Goal: Task Accomplishment & Management: Use online tool/utility

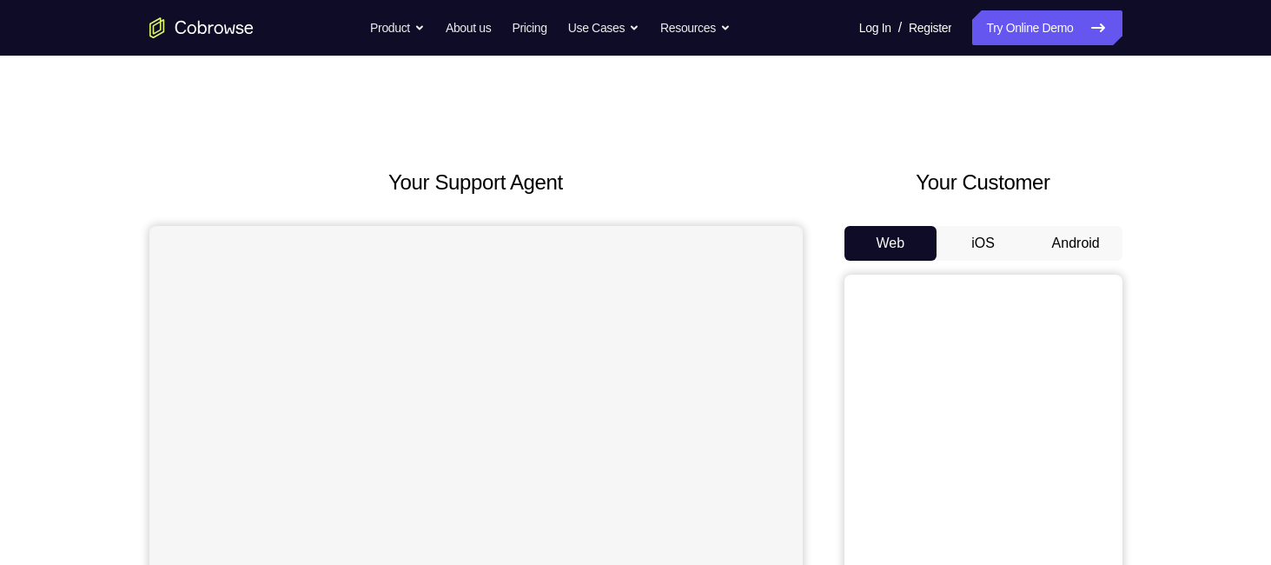
click at [1068, 246] on button "Android" at bounding box center [1075, 243] width 93 height 35
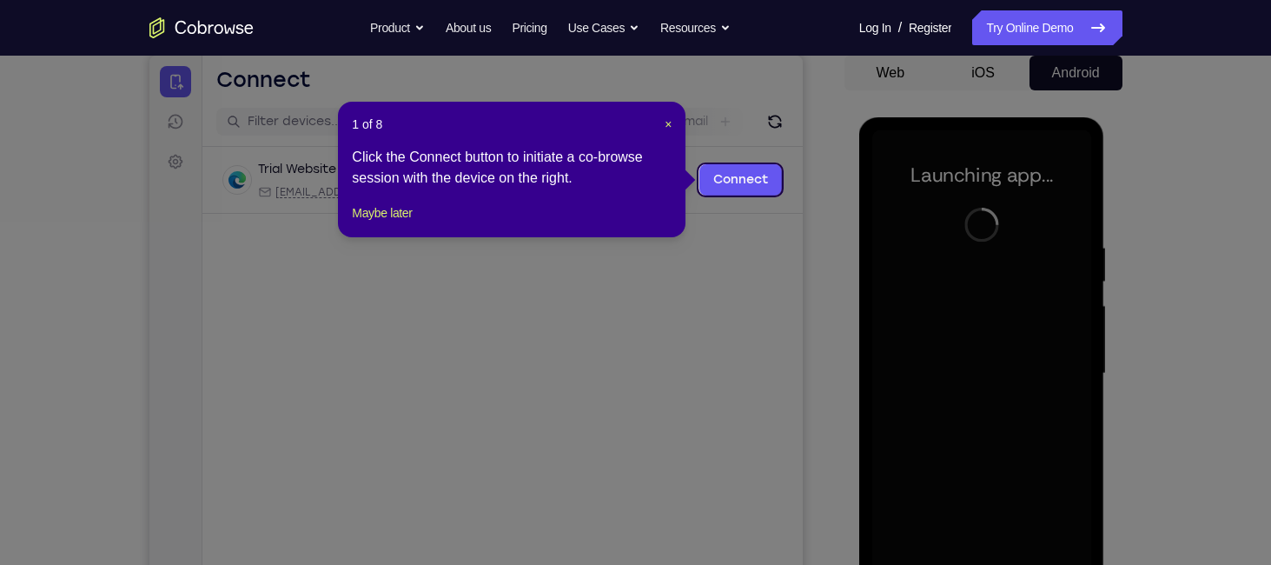
scroll to position [169, 0]
click at [669, 125] on span "×" at bounding box center [668, 125] width 7 height 14
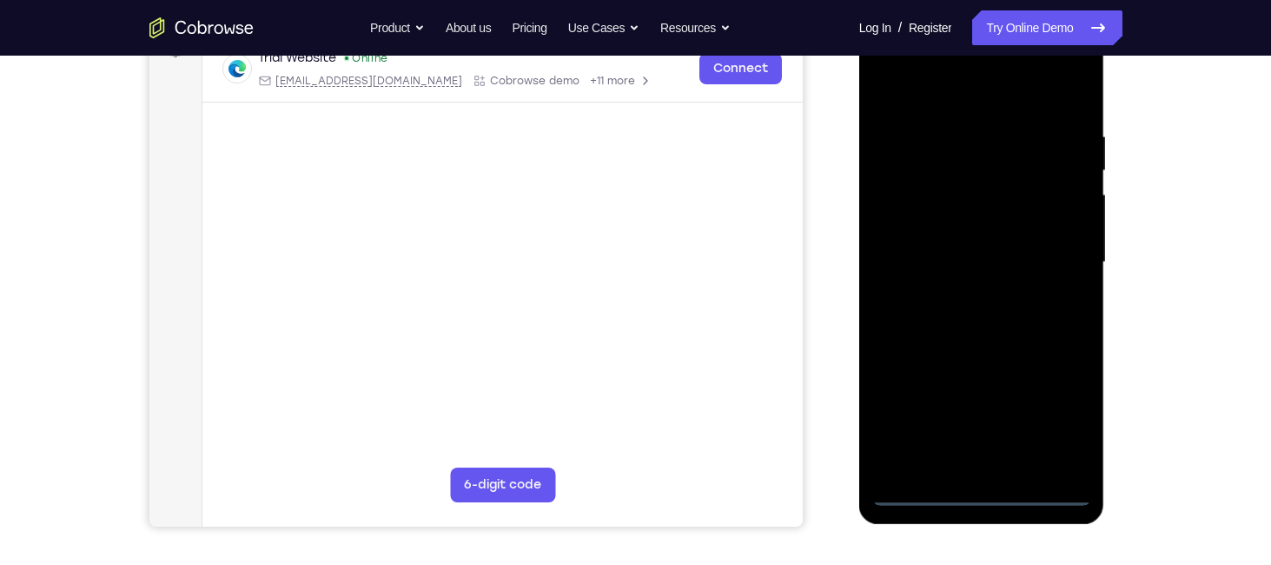
scroll to position [283, 0]
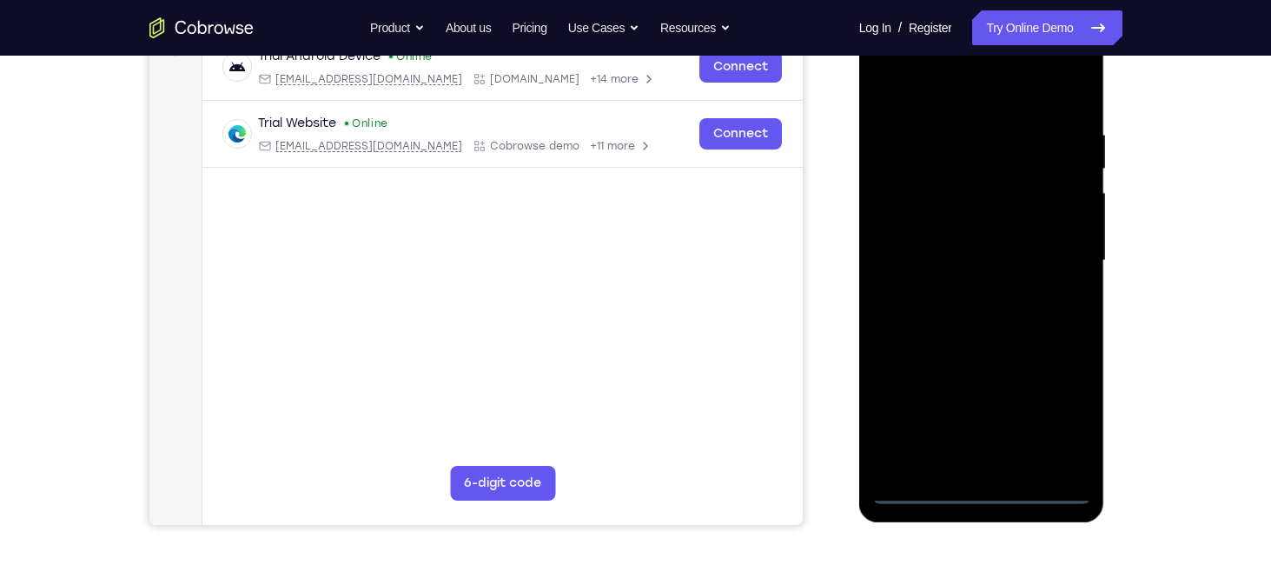
click at [983, 499] on div at bounding box center [981, 260] width 219 height 486
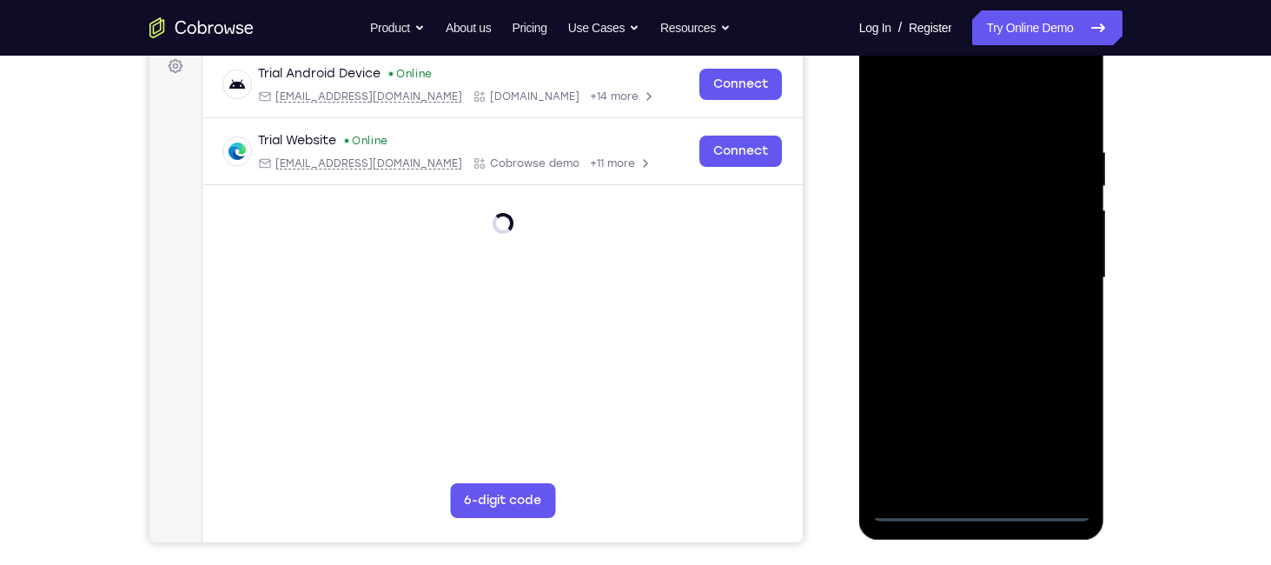
scroll to position [267, 0]
click at [1057, 427] on div at bounding box center [981, 277] width 219 height 486
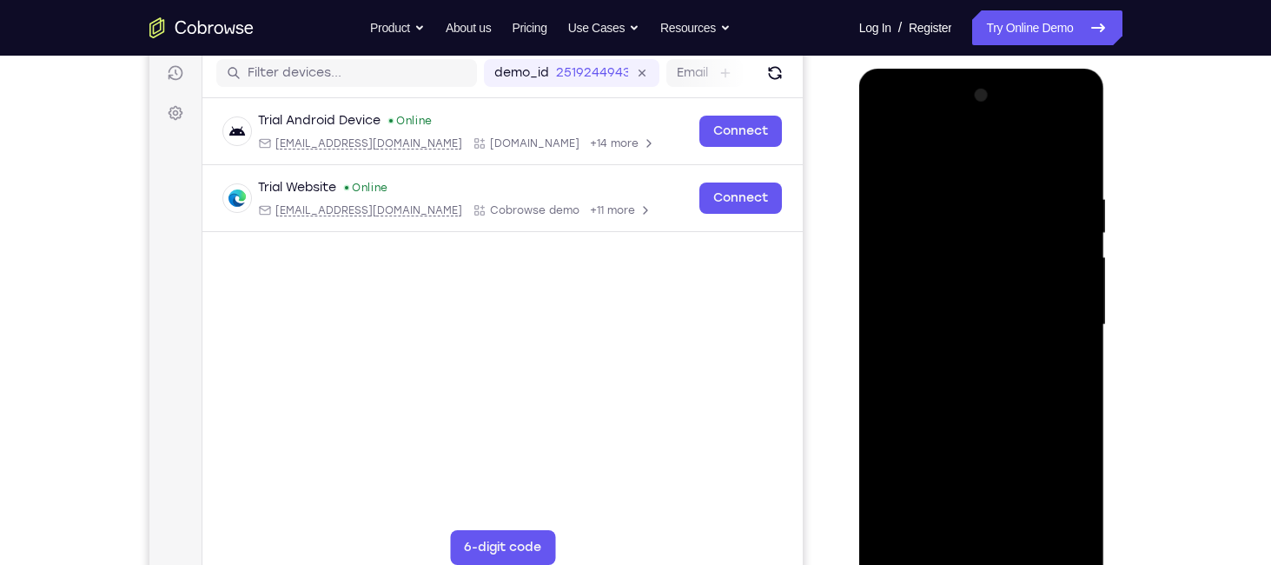
scroll to position [218, 0]
click at [973, 161] on div at bounding box center [981, 326] width 219 height 486
click at [1050, 321] on div at bounding box center [981, 326] width 219 height 486
click at [970, 356] on div at bounding box center [981, 326] width 219 height 486
click at [935, 304] on div at bounding box center [981, 326] width 219 height 486
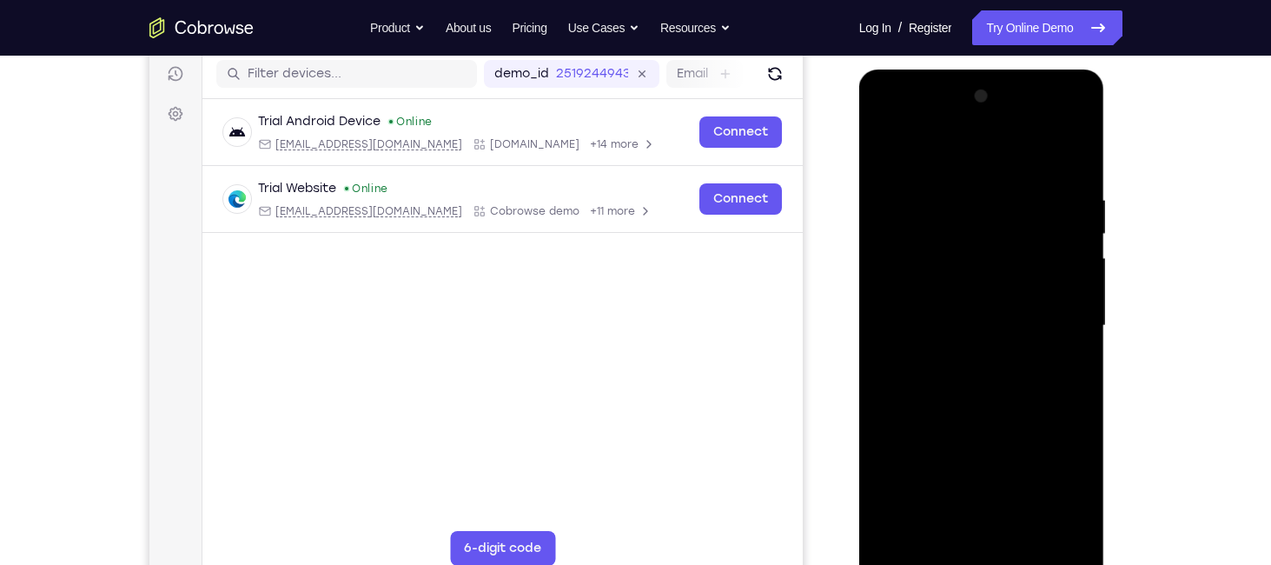
click at [984, 256] on div at bounding box center [981, 326] width 219 height 486
click at [984, 298] on div at bounding box center [981, 326] width 219 height 486
click at [983, 327] on div at bounding box center [981, 326] width 219 height 486
click at [1009, 401] on div at bounding box center [981, 326] width 219 height 486
click at [907, 313] on div at bounding box center [981, 326] width 219 height 486
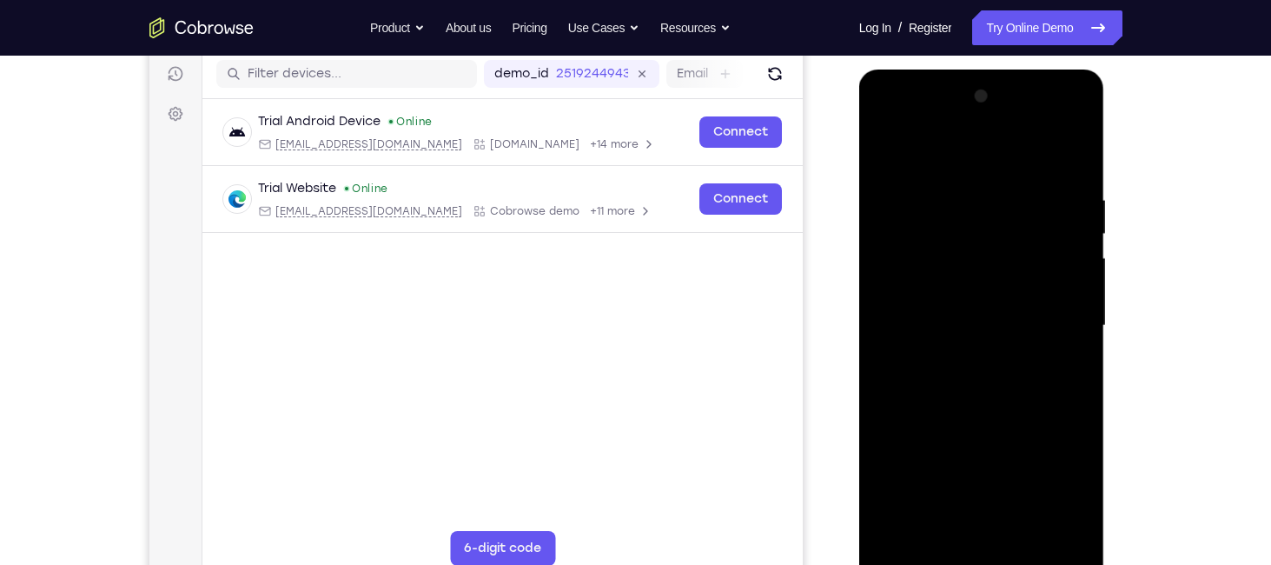
click at [907, 313] on div at bounding box center [981, 326] width 219 height 486
click at [923, 327] on div at bounding box center [981, 326] width 219 height 486
click at [981, 394] on div at bounding box center [981, 326] width 219 height 486
click at [1076, 361] on div at bounding box center [981, 326] width 219 height 486
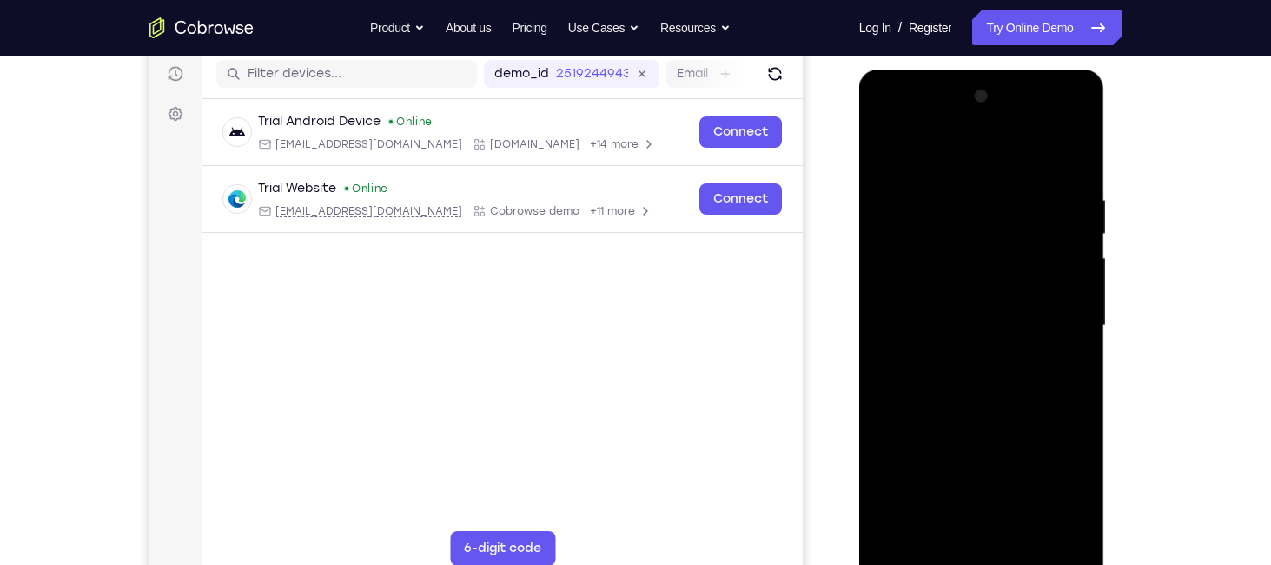
drag, startPoint x: 996, startPoint y: 348, endPoint x: 997, endPoint y: 276, distance: 72.1
click at [997, 276] on div at bounding box center [981, 326] width 219 height 486
click at [960, 197] on div at bounding box center [981, 326] width 219 height 486
click at [951, 200] on div at bounding box center [981, 326] width 219 height 486
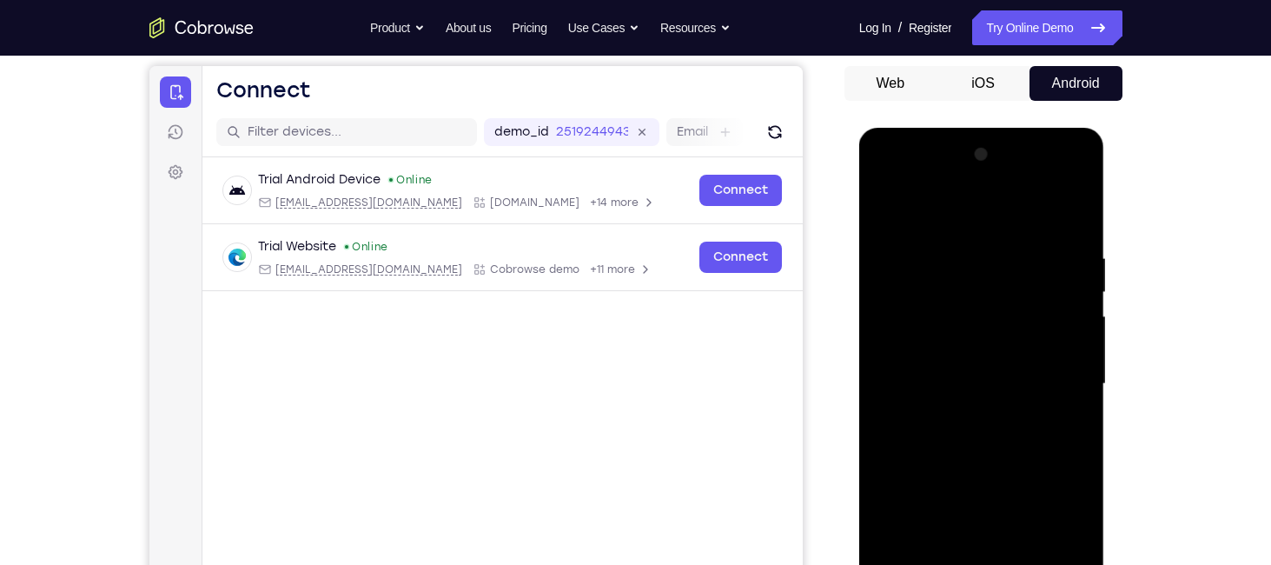
drag, startPoint x: 954, startPoint y: 248, endPoint x: 956, endPoint y: 404, distance: 156.4
click at [956, 404] on div at bounding box center [981, 384] width 219 height 486
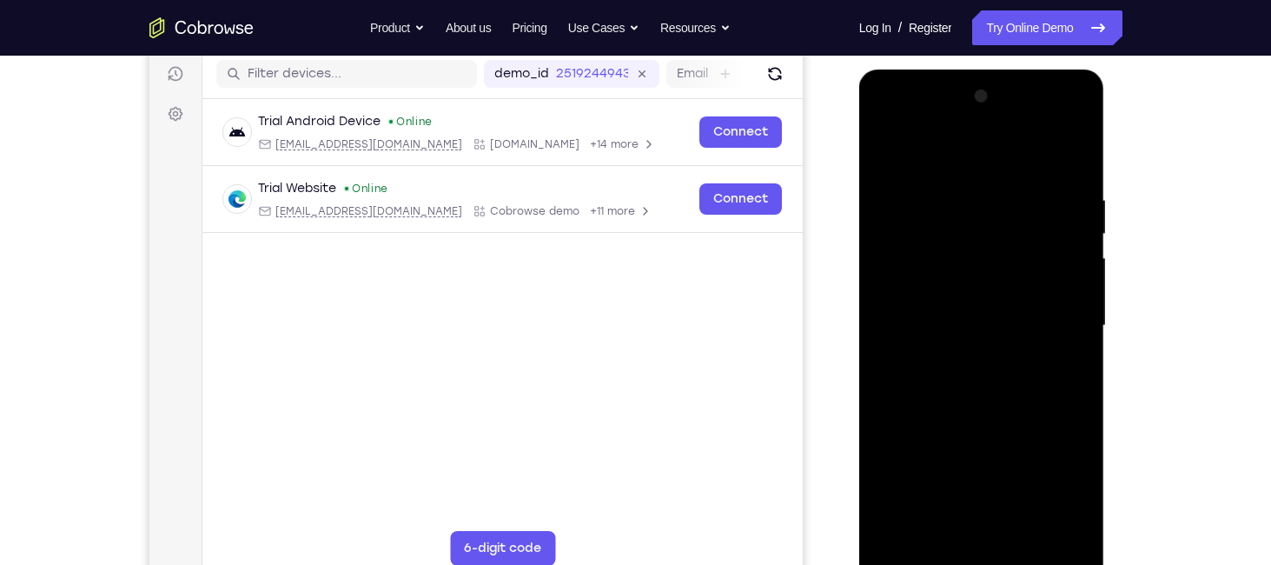
scroll to position [172, 0]
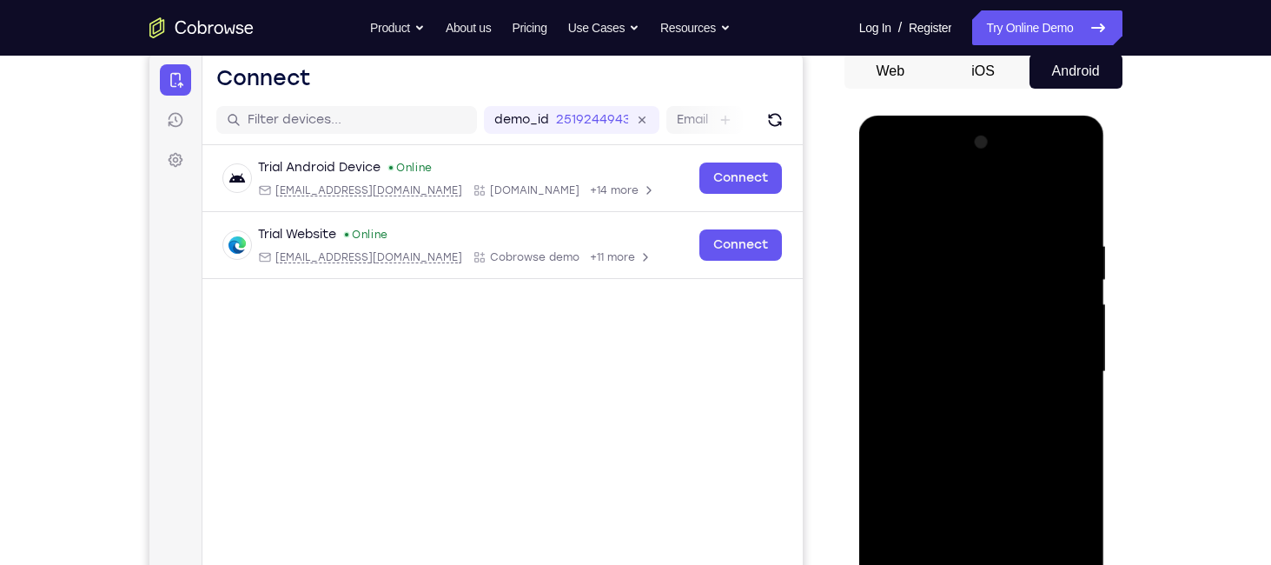
drag, startPoint x: 962, startPoint y: 298, endPoint x: 961, endPoint y: 406, distance: 107.7
click at [961, 406] on div at bounding box center [981, 372] width 219 height 486
drag, startPoint x: 953, startPoint y: 308, endPoint x: 941, endPoint y: 407, distance: 99.8
click at [941, 407] on div at bounding box center [981, 372] width 219 height 486
click at [1043, 246] on div at bounding box center [981, 372] width 219 height 486
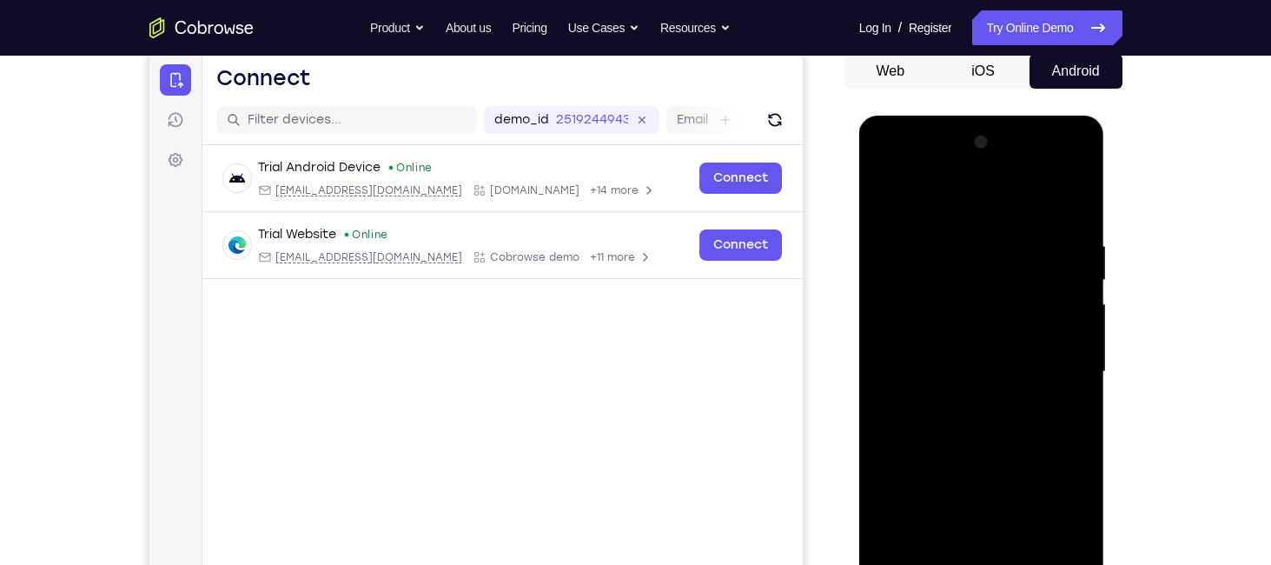
drag, startPoint x: 995, startPoint y: 334, endPoint x: 994, endPoint y: 609, distance: 275.4
click at [994, 564] on div at bounding box center [981, 372] width 219 height 486
drag, startPoint x: 939, startPoint y: 288, endPoint x: 950, endPoint y: 530, distance: 242.6
click at [950, 530] on div at bounding box center [981, 372] width 219 height 486
click at [1078, 194] on div at bounding box center [981, 372] width 219 height 486
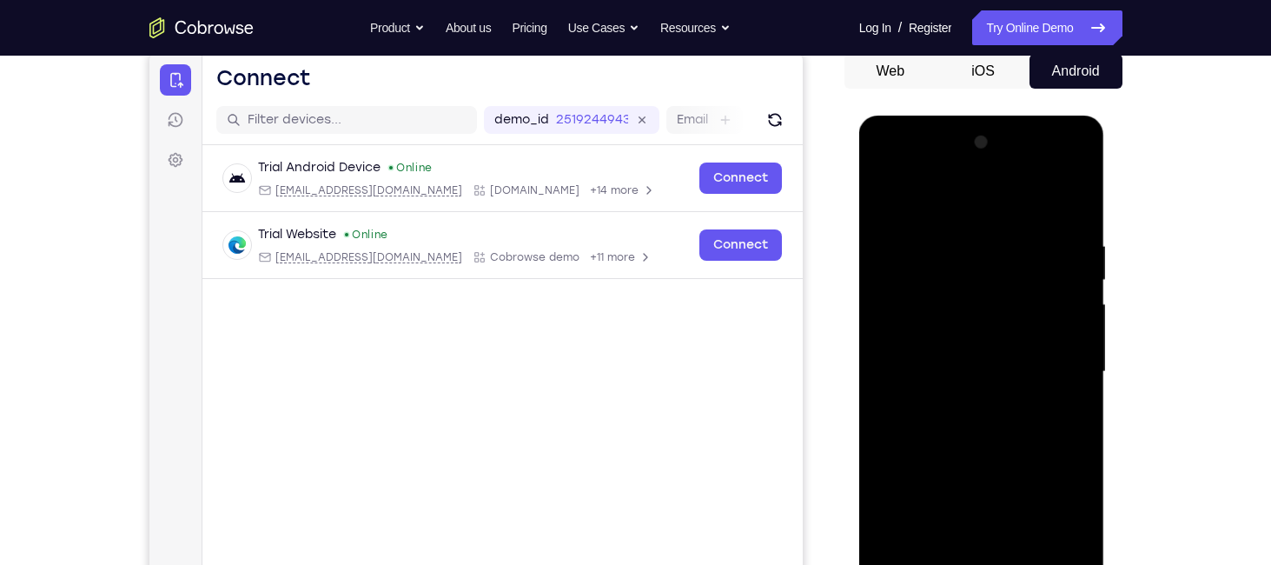
click at [1078, 194] on div at bounding box center [981, 372] width 219 height 486
click at [1075, 194] on div at bounding box center [981, 372] width 219 height 486
click at [1078, 194] on div at bounding box center [981, 372] width 219 height 486
click at [1075, 187] on div at bounding box center [981, 372] width 219 height 486
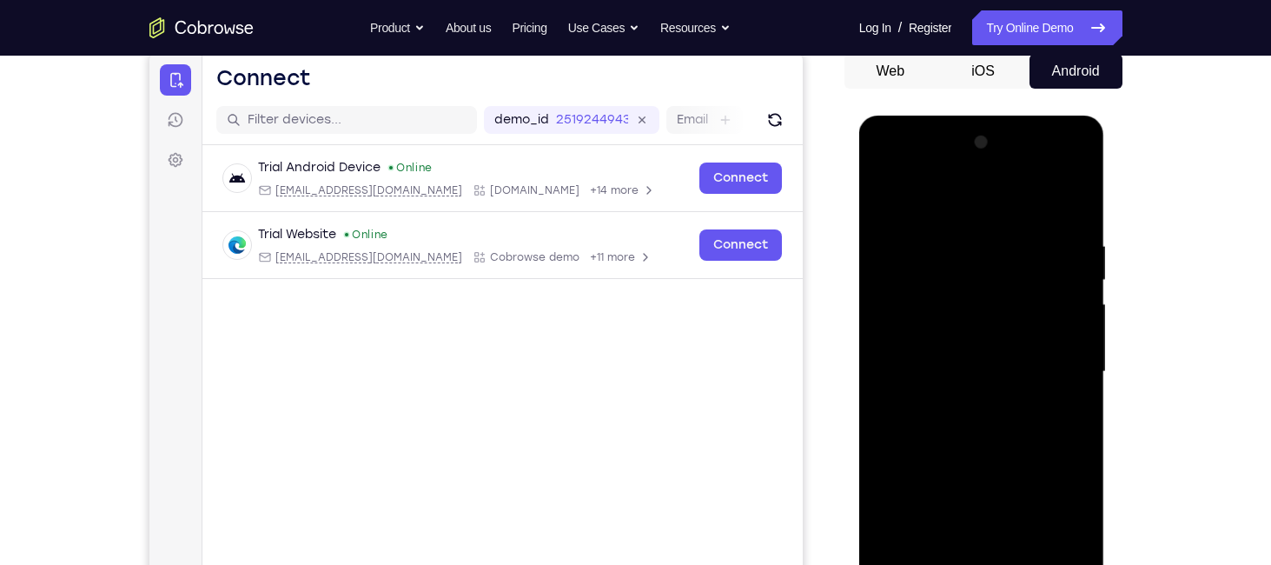
click at [1075, 187] on div at bounding box center [981, 372] width 219 height 486
click at [1065, 207] on div at bounding box center [981, 372] width 219 height 486
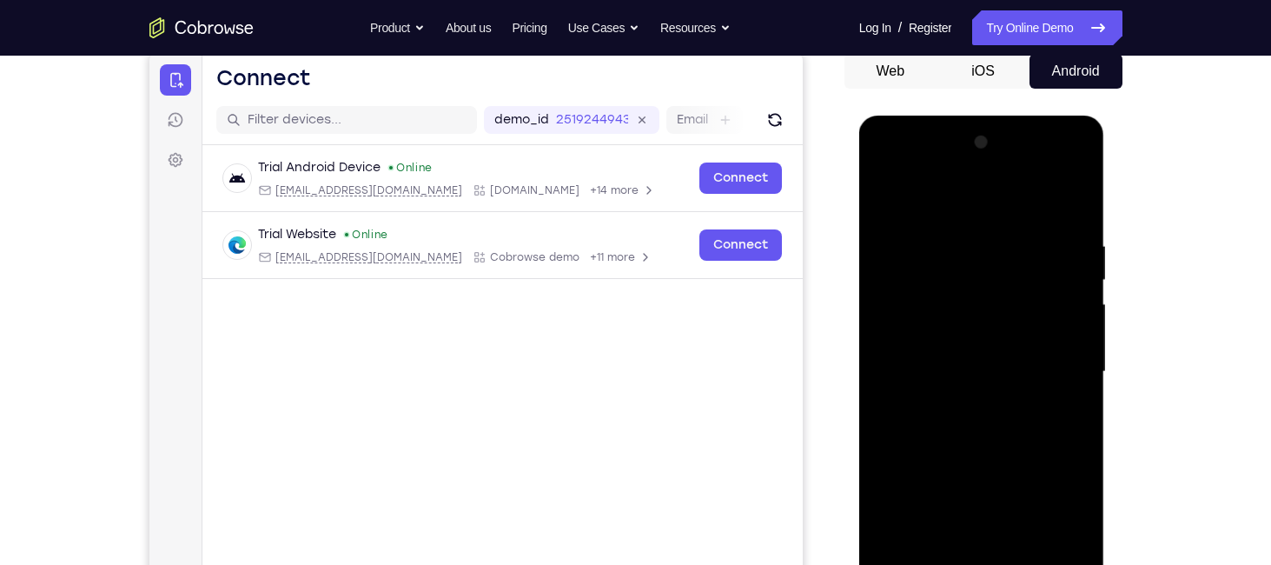
click at [1068, 204] on div at bounding box center [981, 372] width 219 height 486
click at [1071, 199] on div at bounding box center [981, 372] width 219 height 486
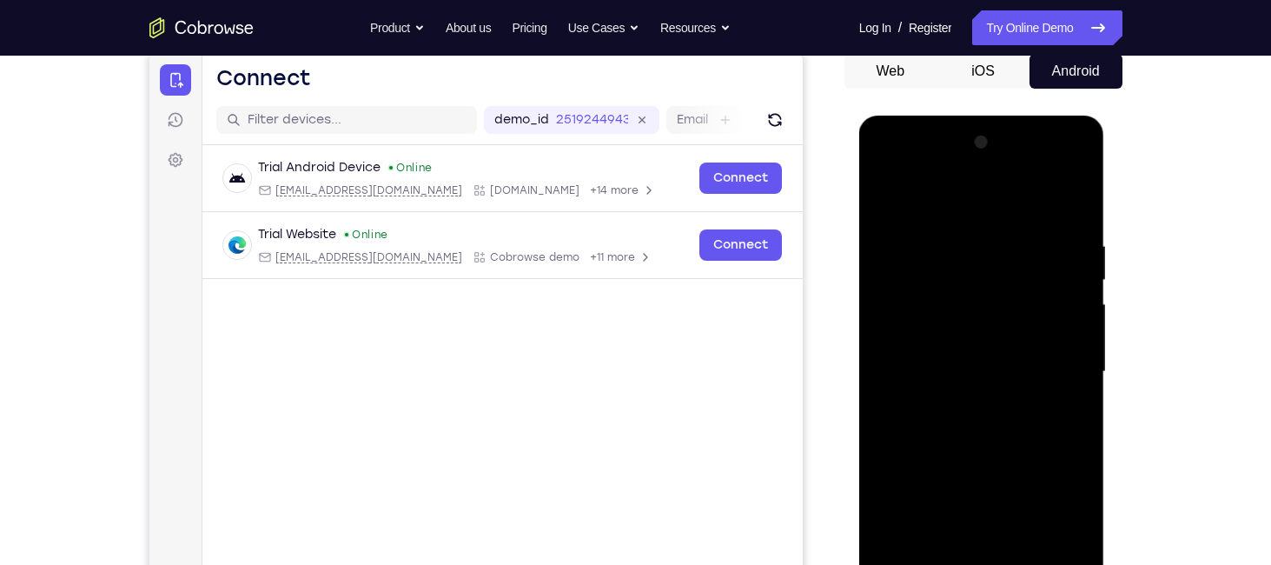
click at [1071, 199] on div at bounding box center [981, 372] width 219 height 486
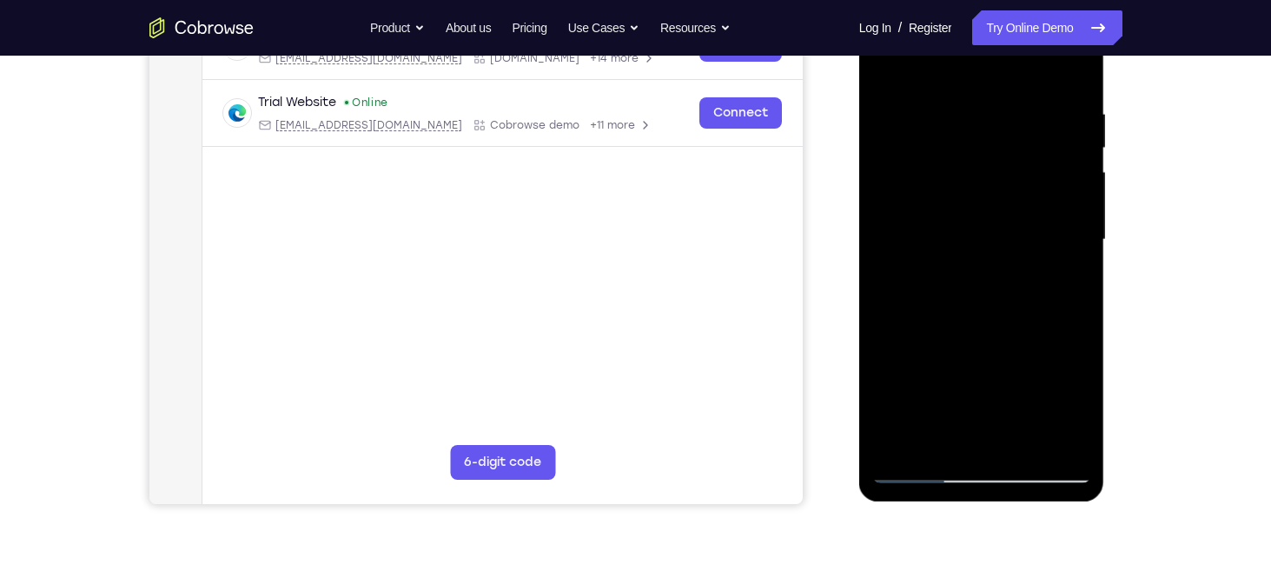
click at [922, 471] on div at bounding box center [981, 240] width 219 height 486
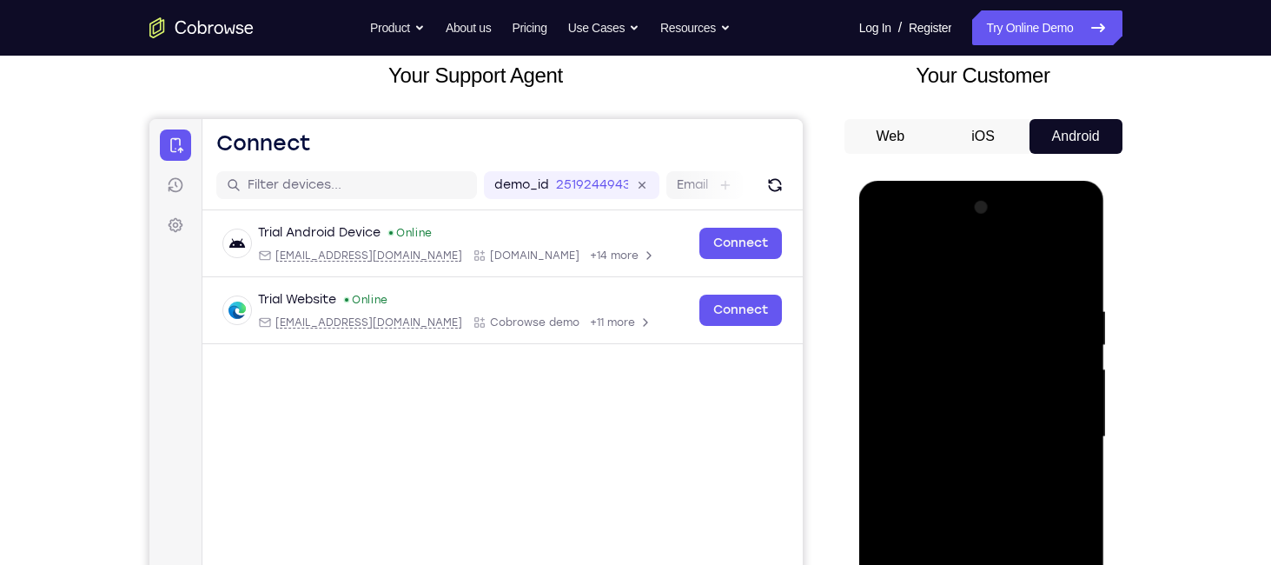
click at [1068, 265] on div at bounding box center [981, 437] width 219 height 486
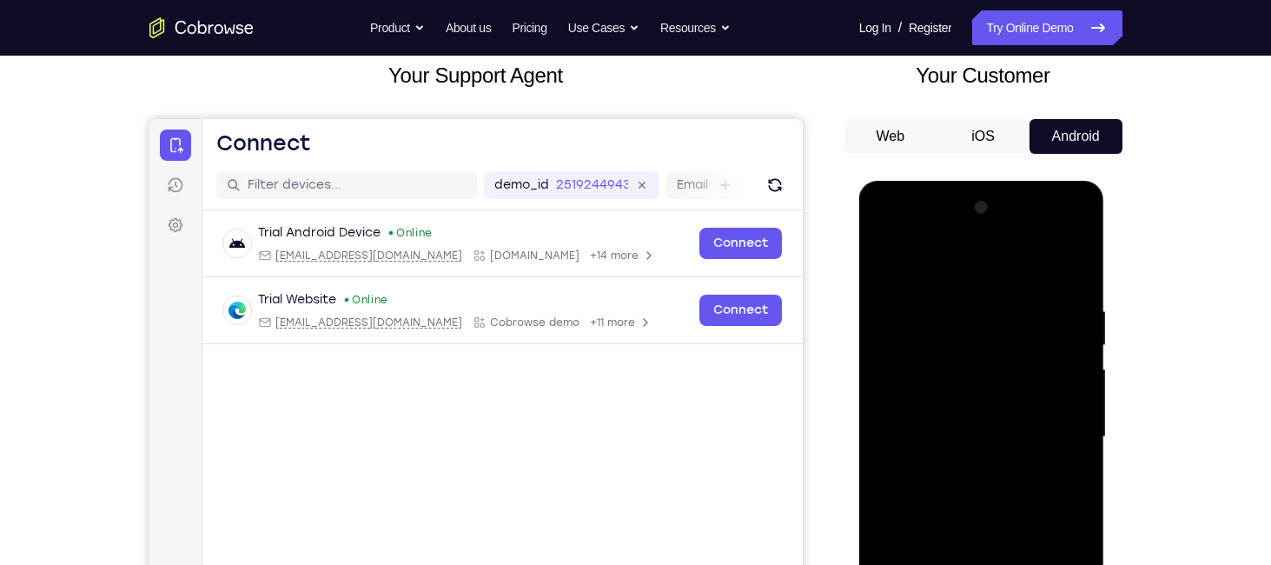
click at [1068, 265] on div at bounding box center [981, 437] width 219 height 486
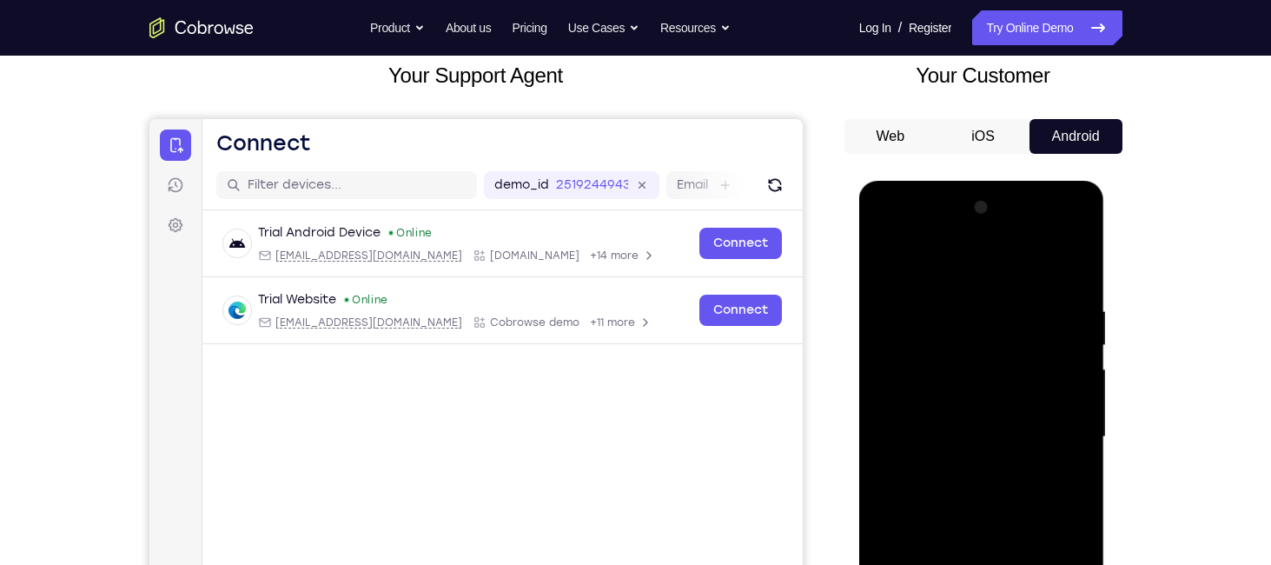
click at [1072, 267] on div at bounding box center [981, 437] width 219 height 486
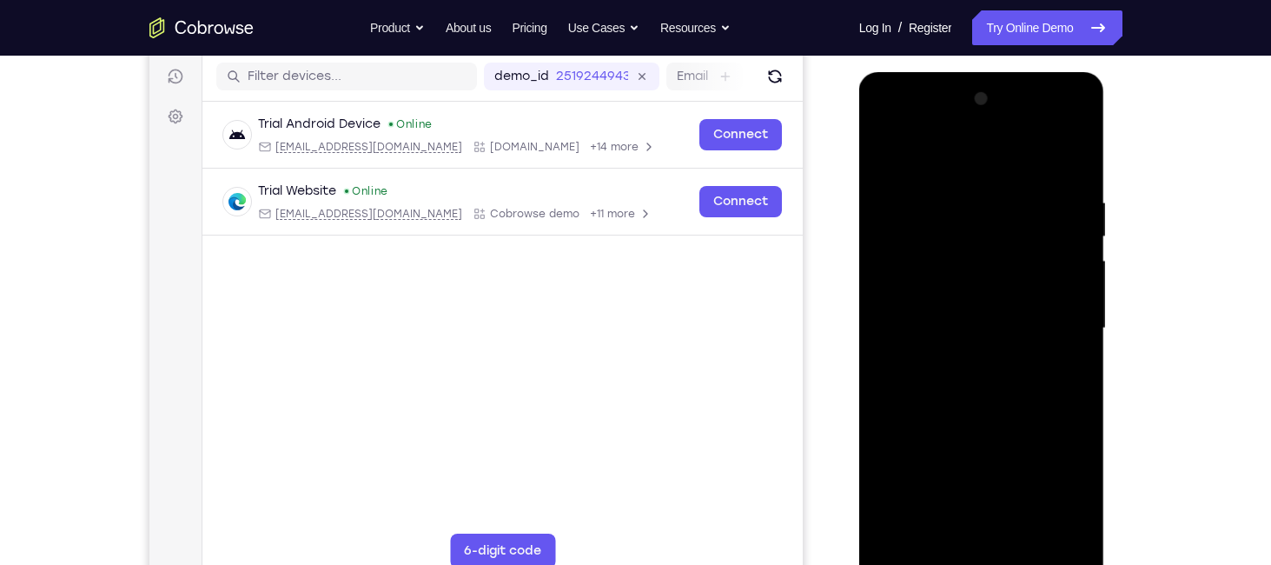
scroll to position [217, 0]
click at [981, 551] on div at bounding box center [981, 326] width 219 height 486
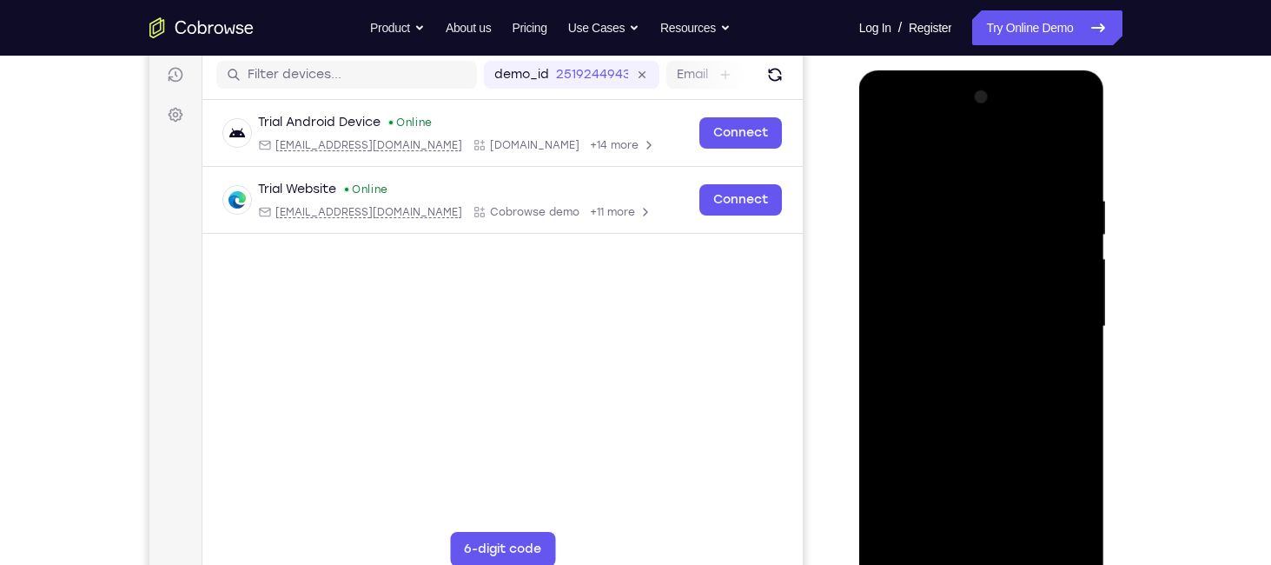
click at [981, 551] on div at bounding box center [981, 326] width 219 height 486
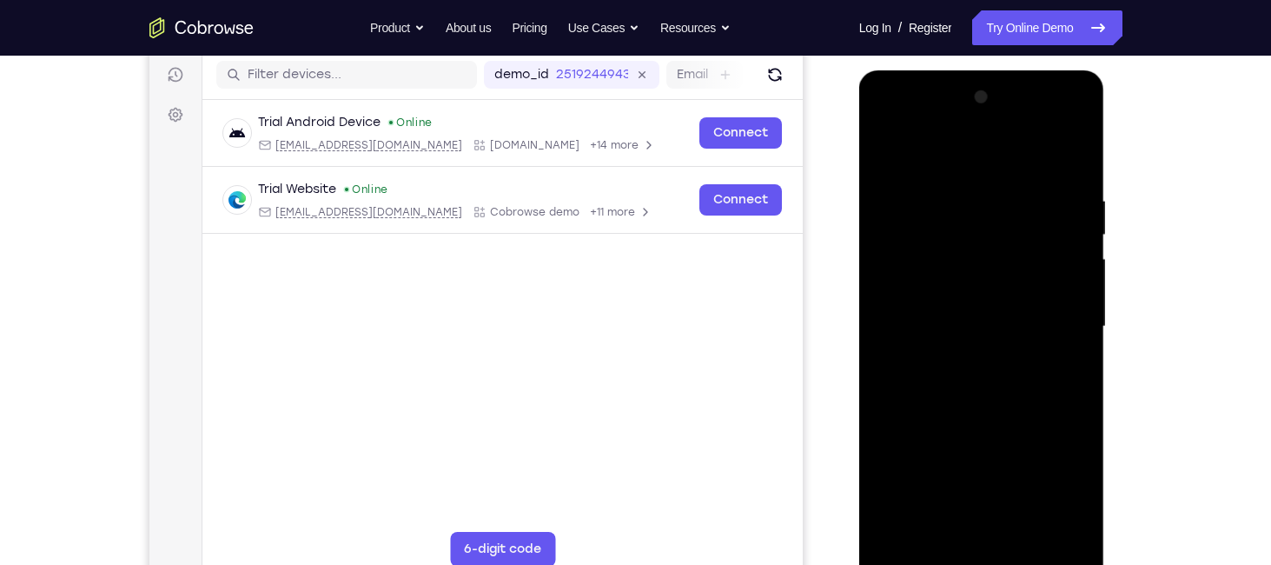
click at [981, 551] on div at bounding box center [981, 326] width 219 height 486
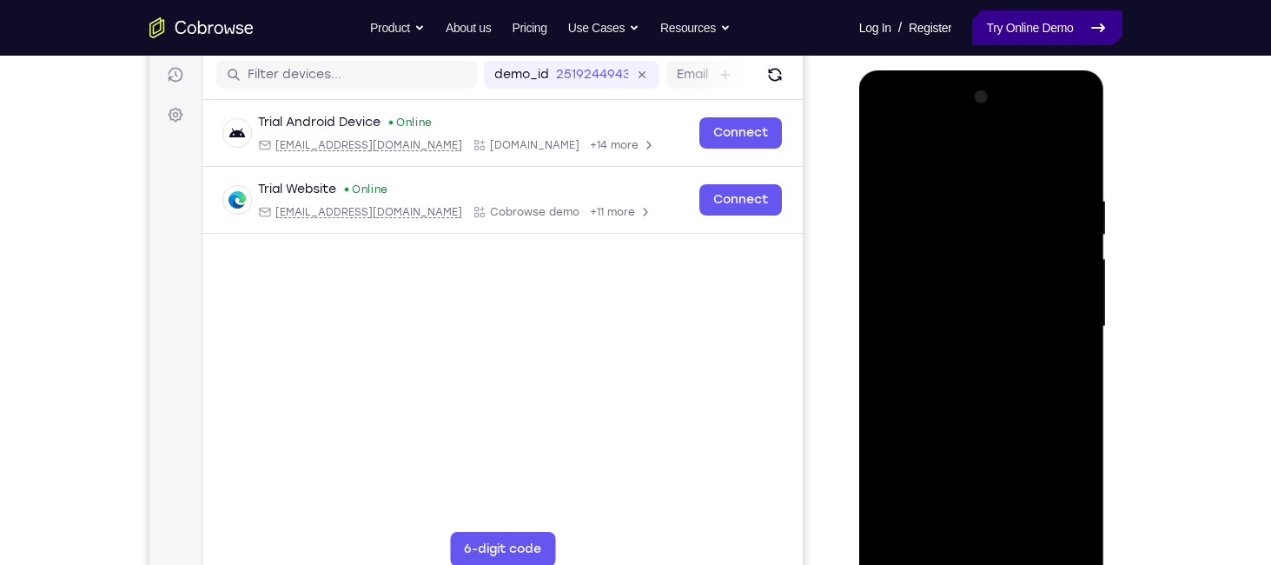
click at [1033, 35] on link "Try Online Demo" at bounding box center [1046, 27] width 149 height 35
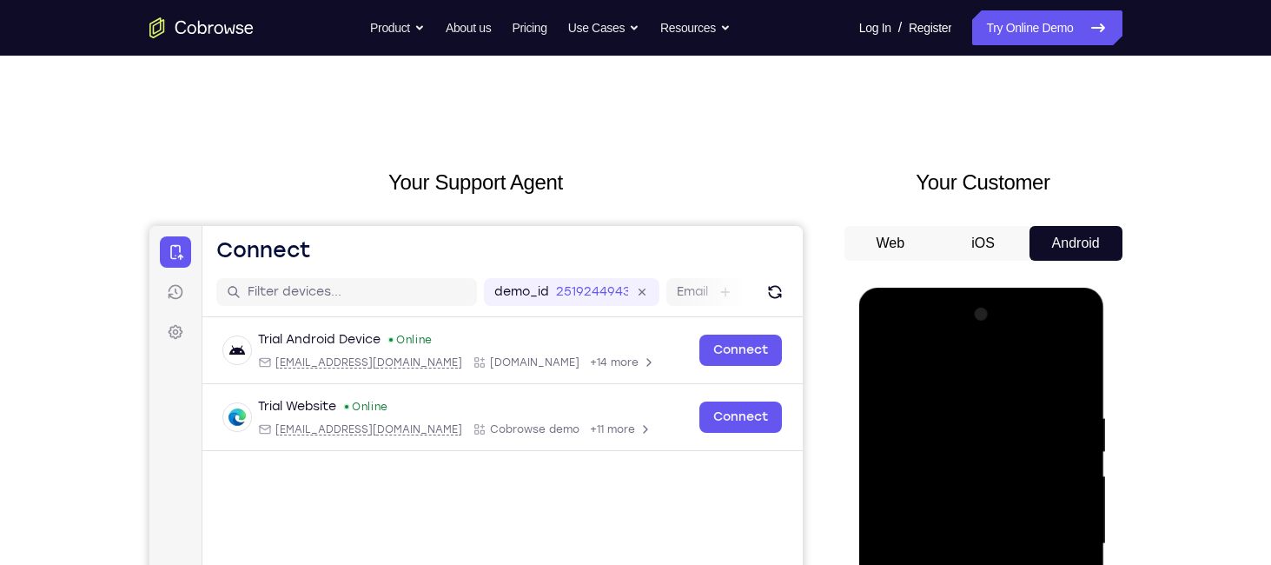
scroll to position [0, 0]
click at [1016, 241] on button "iOS" at bounding box center [982, 243] width 93 height 35
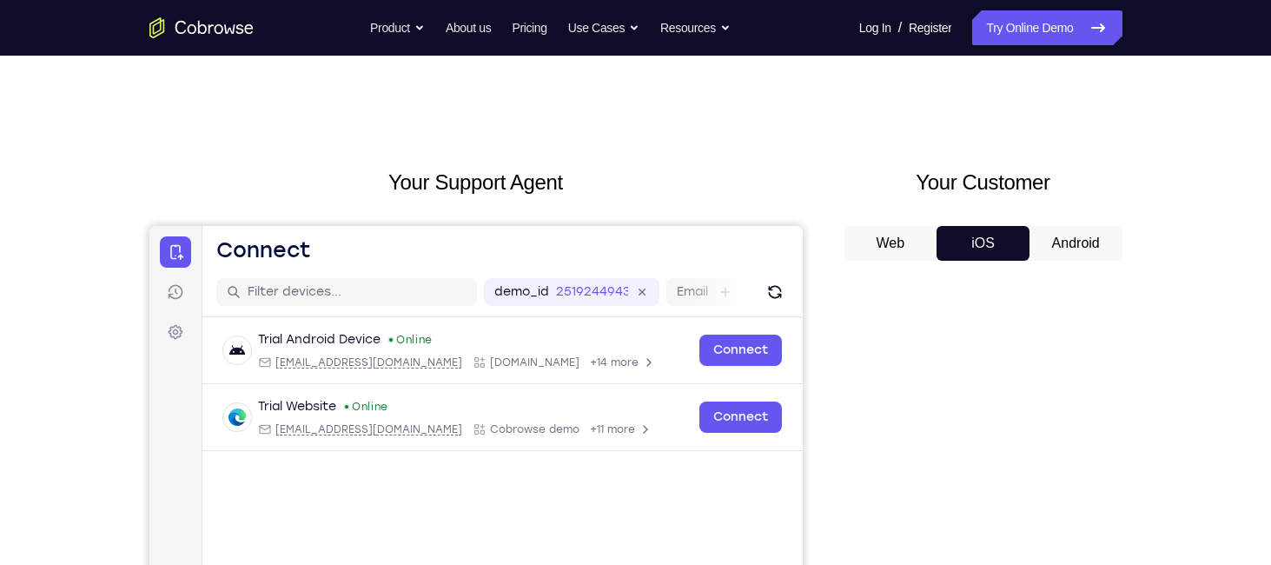
click at [1067, 235] on button "Android" at bounding box center [1075, 243] width 93 height 35
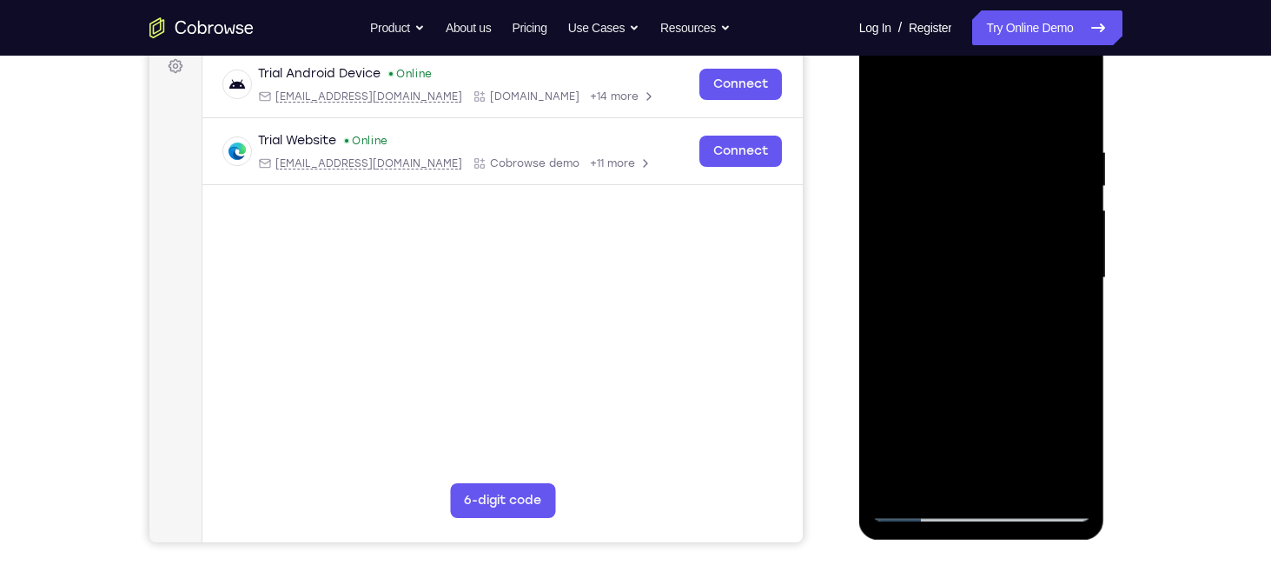
scroll to position [269, 0]
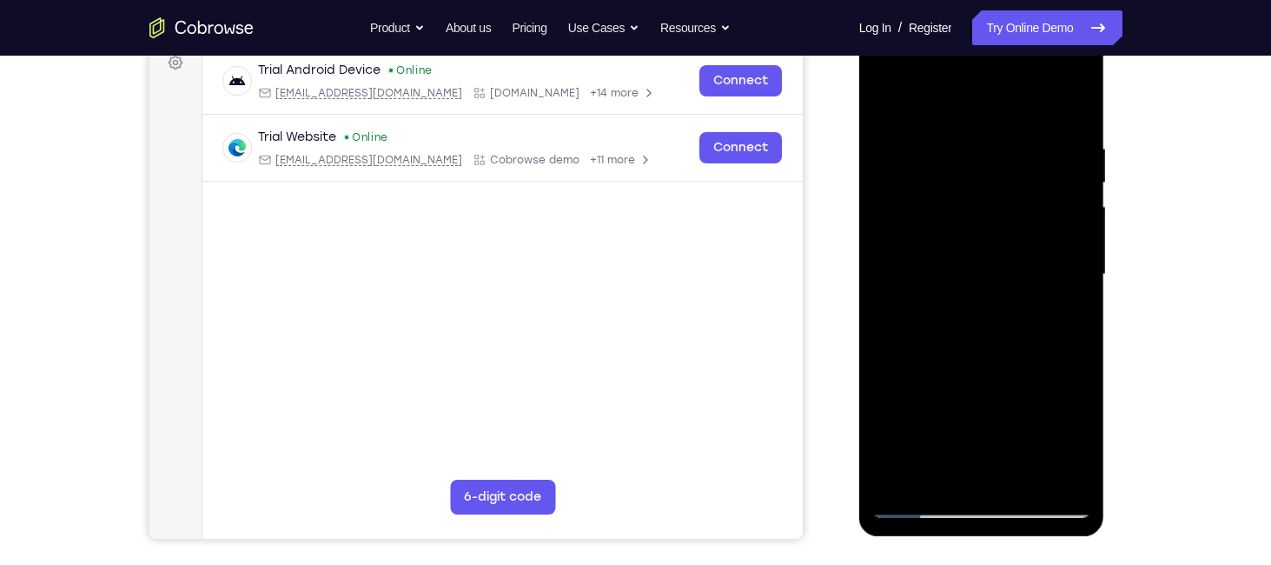
click at [981, 506] on div at bounding box center [981, 274] width 219 height 486
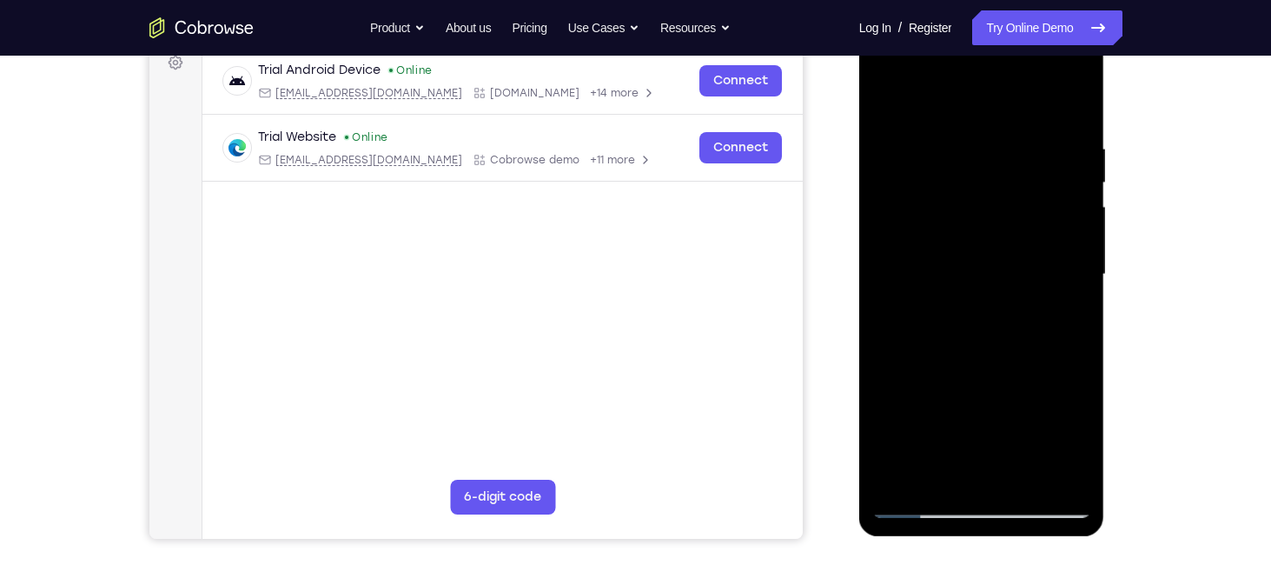
click at [981, 506] on div at bounding box center [981, 274] width 219 height 486
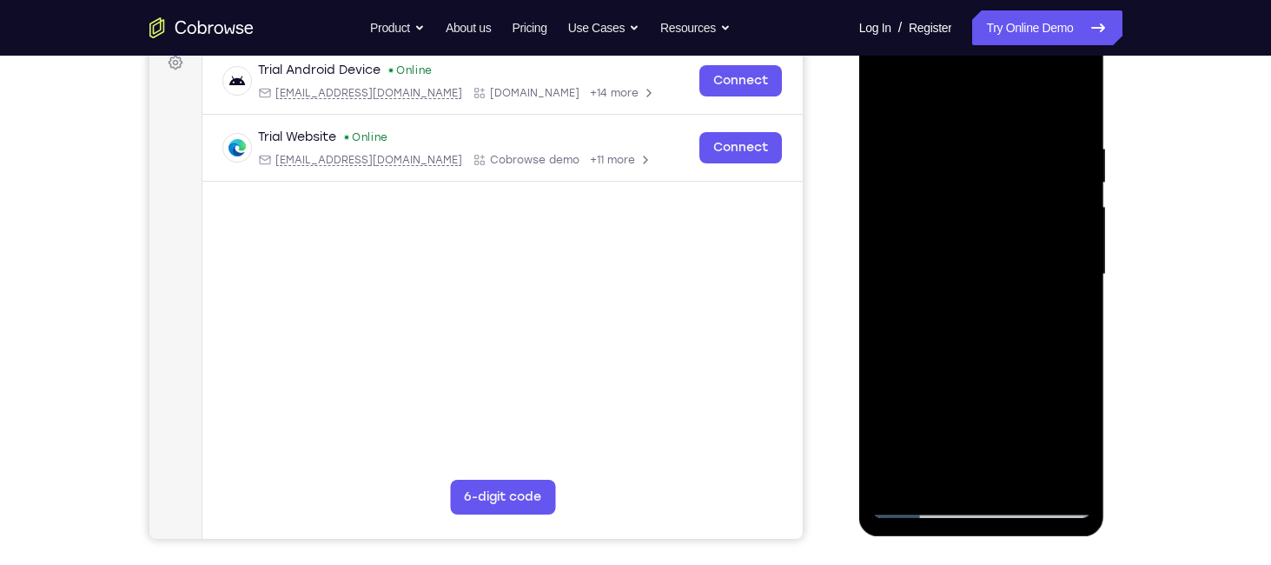
click at [981, 506] on div at bounding box center [981, 274] width 219 height 486
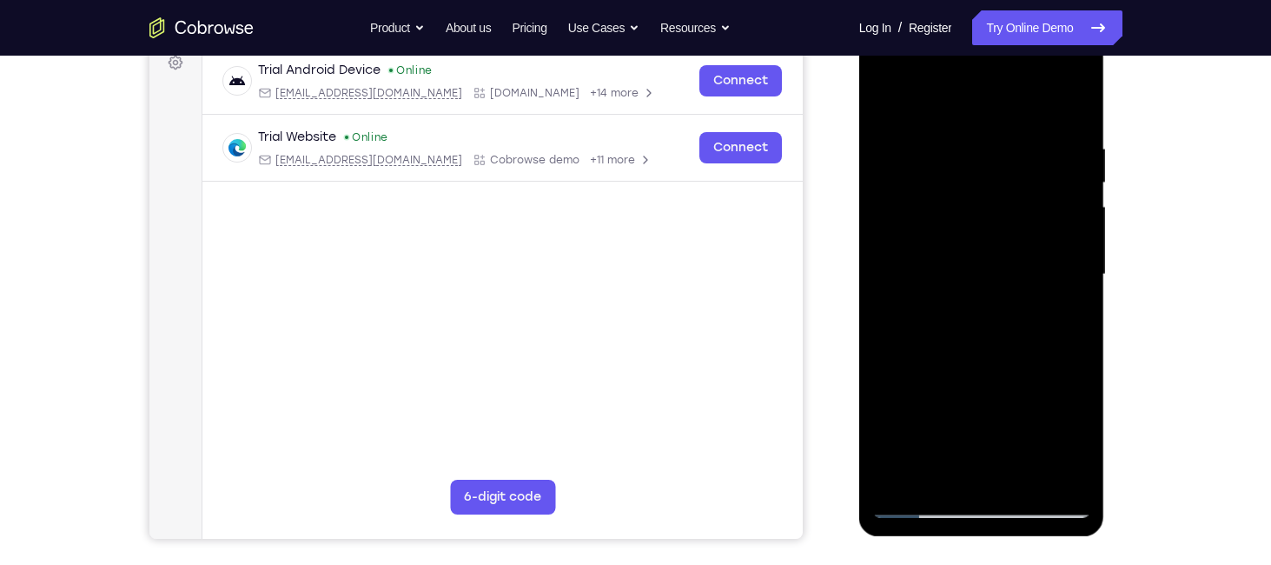
click at [981, 506] on div at bounding box center [981, 274] width 219 height 486
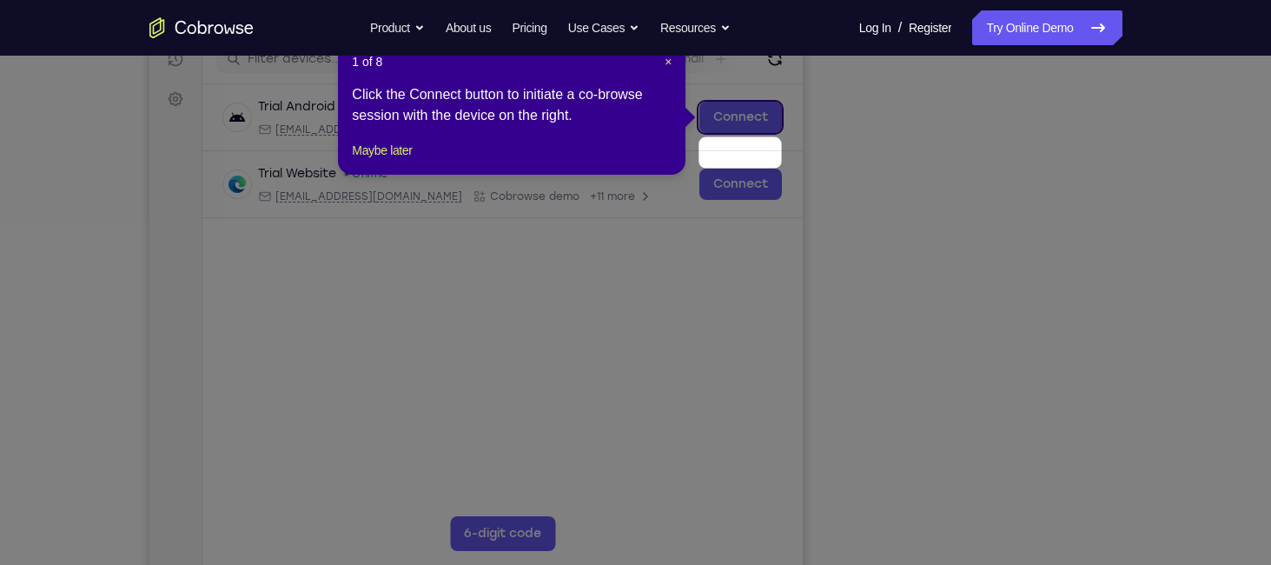
scroll to position [191, 0]
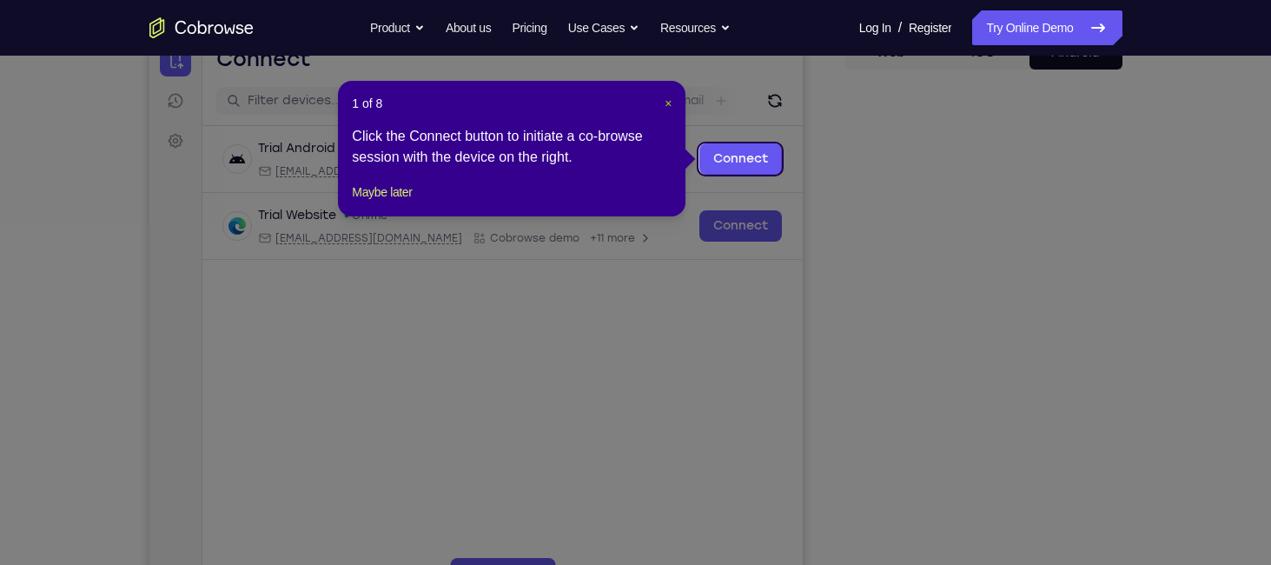
click at [667, 100] on span "×" at bounding box center [668, 103] width 7 height 14
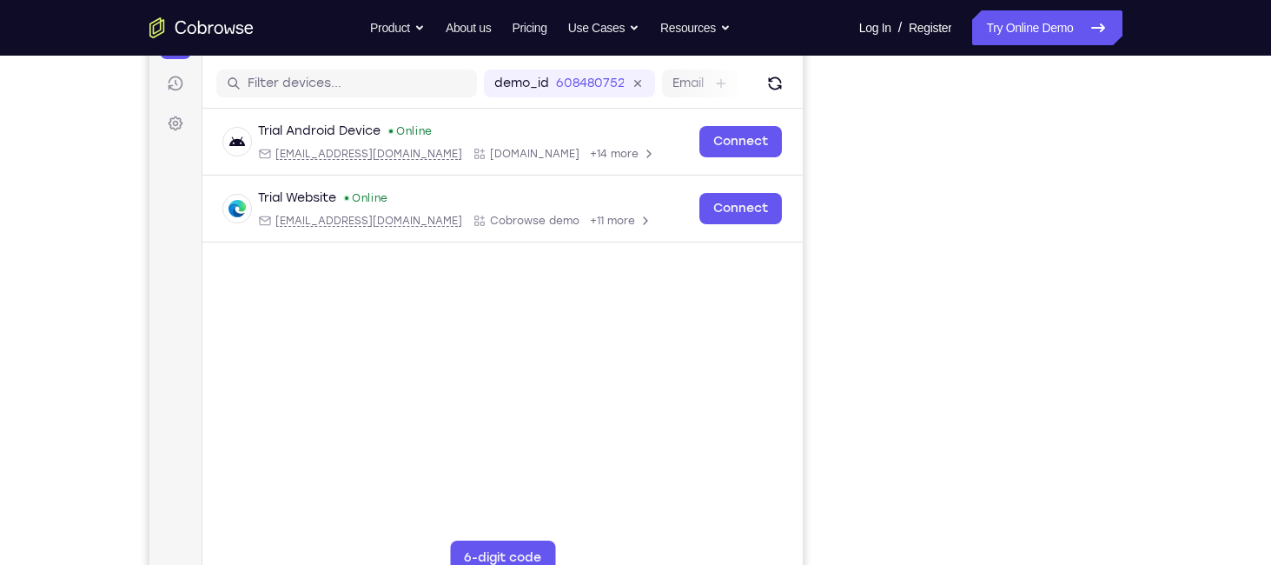
scroll to position [208, 0]
